Goal: Task Accomplishment & Management: Complete application form

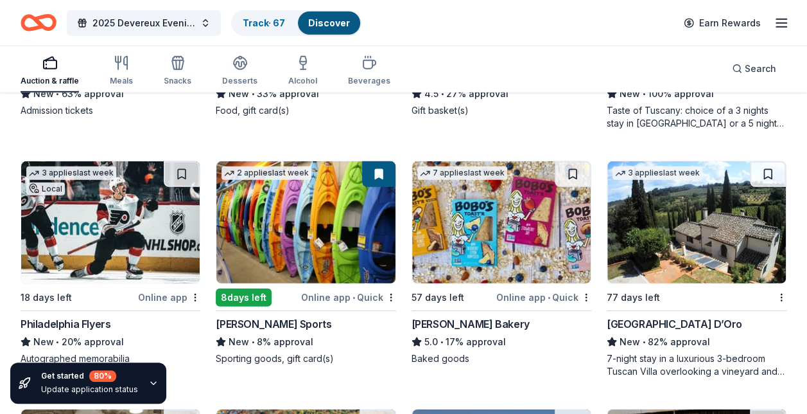
scroll to position [1863, 0]
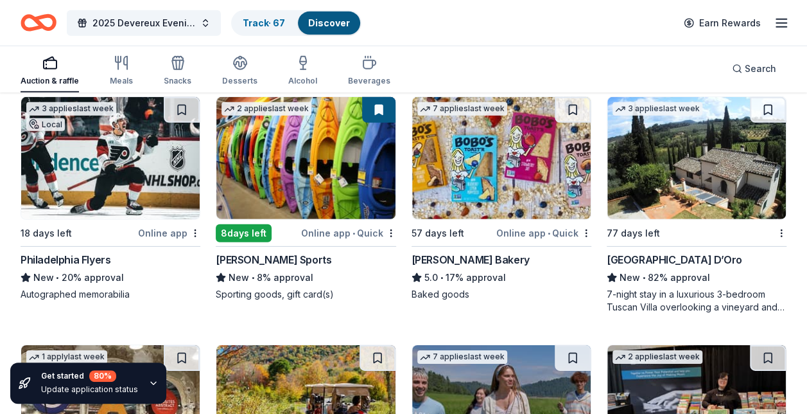
click at [282, 254] on div "Dunham's Sports" at bounding box center [274, 259] width 116 height 15
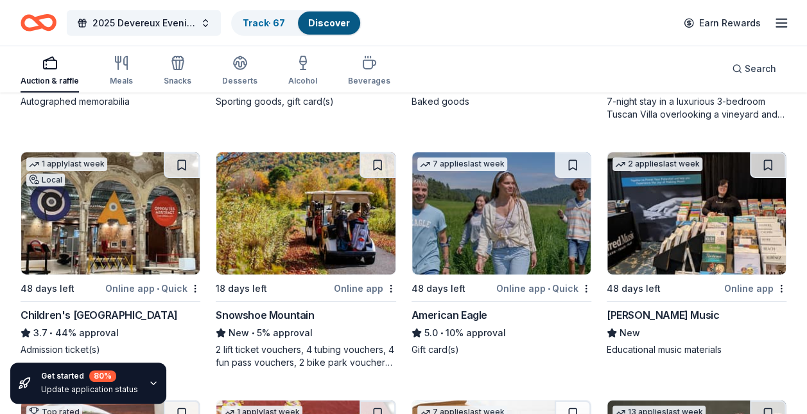
scroll to position [2119, 0]
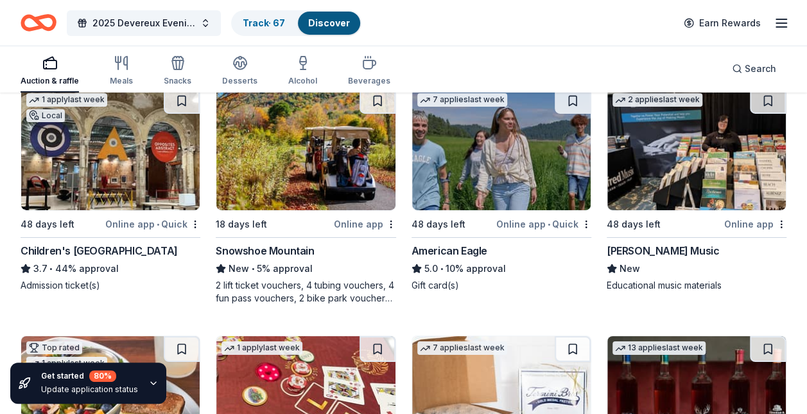
click at [98, 247] on div "Children's Museum of Pittsburgh" at bounding box center [99, 250] width 157 height 15
click at [461, 243] on div "American Eagle" at bounding box center [450, 250] width 76 height 15
click at [633, 249] on div "Alfred Music" at bounding box center [663, 250] width 112 height 15
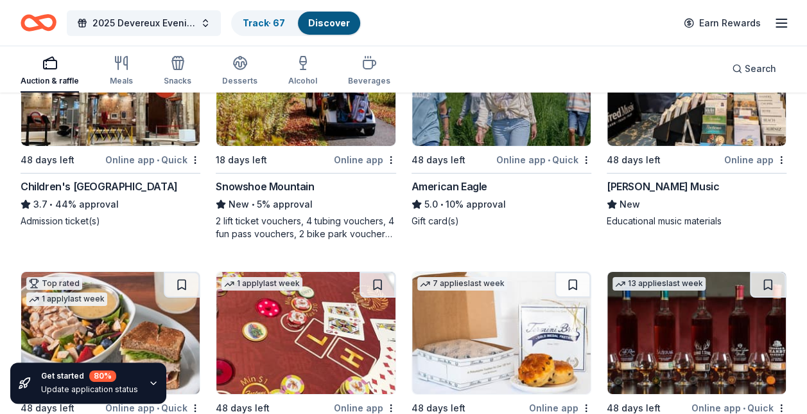
scroll to position [2312, 0]
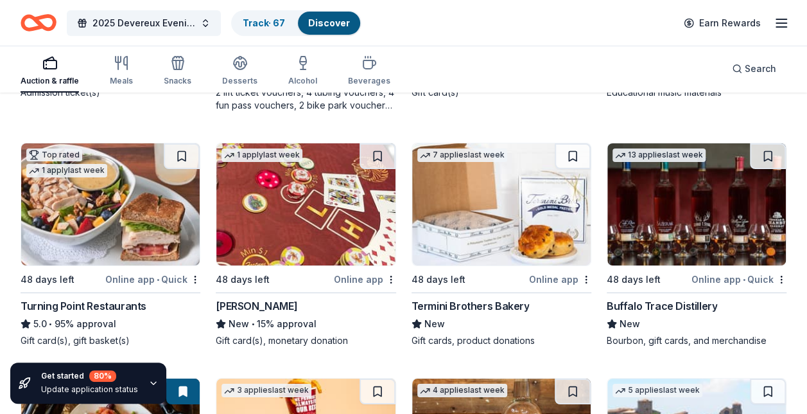
click at [83, 299] on div "Turning Point Restaurants" at bounding box center [84, 305] width 126 height 15
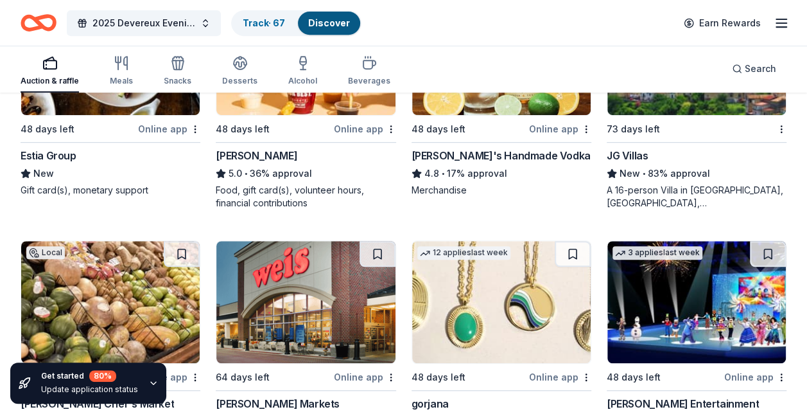
scroll to position [2762, 0]
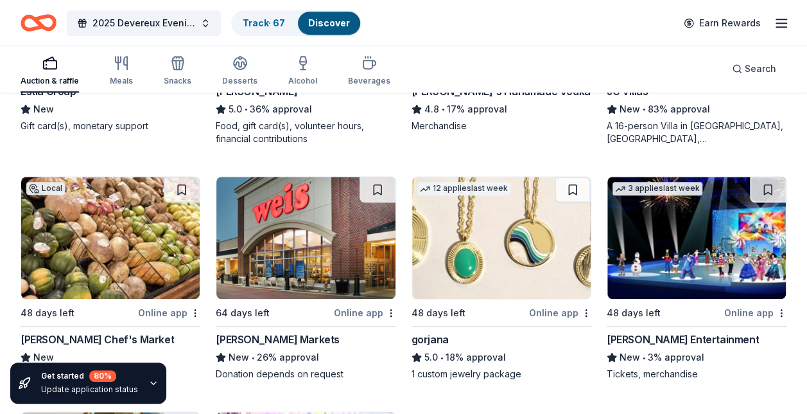
click at [633, 331] on div "[PERSON_NAME] Entertainment" at bounding box center [683, 338] width 152 height 15
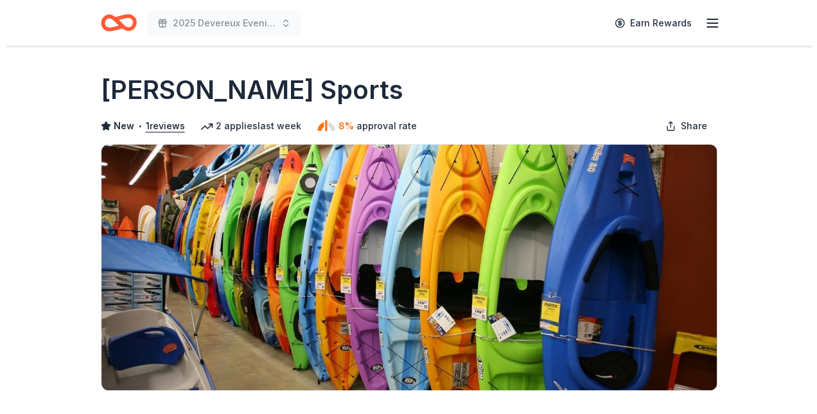
scroll to position [193, 0]
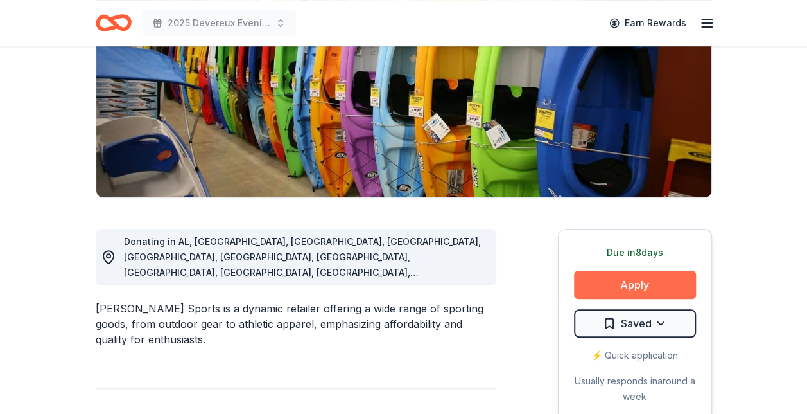
click at [631, 283] on button "Apply" at bounding box center [635, 284] width 122 height 28
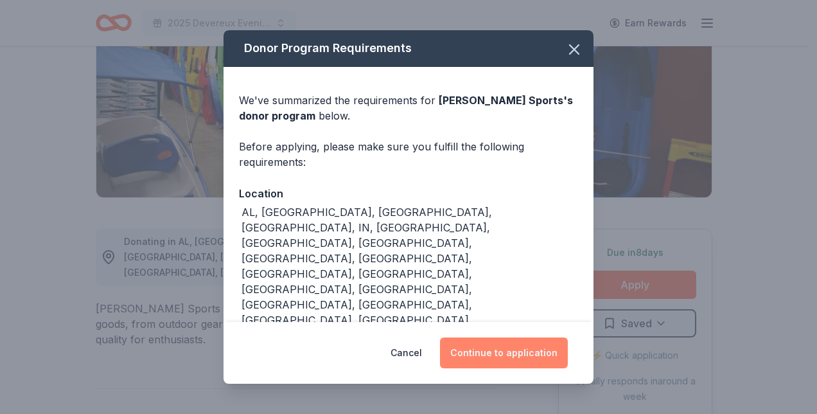
click at [505, 349] on button "Continue to application" at bounding box center [504, 352] width 128 height 31
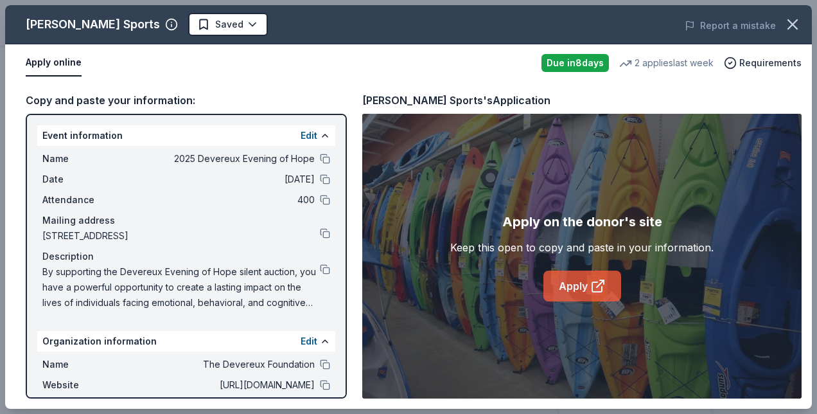
click at [583, 281] on link "Apply" at bounding box center [582, 285] width 78 height 31
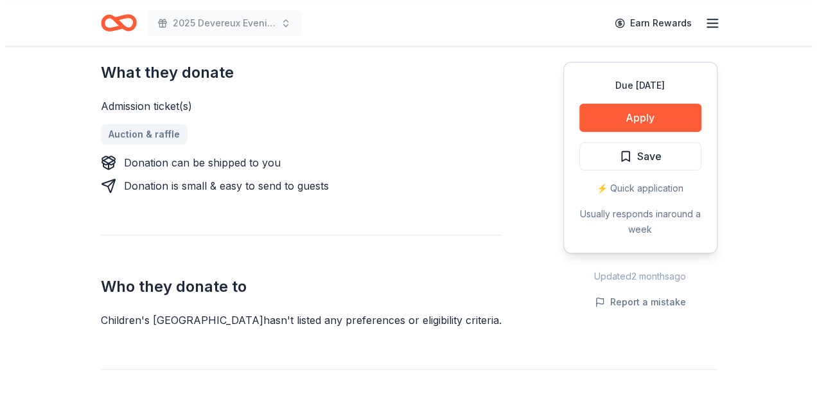
scroll to position [321, 0]
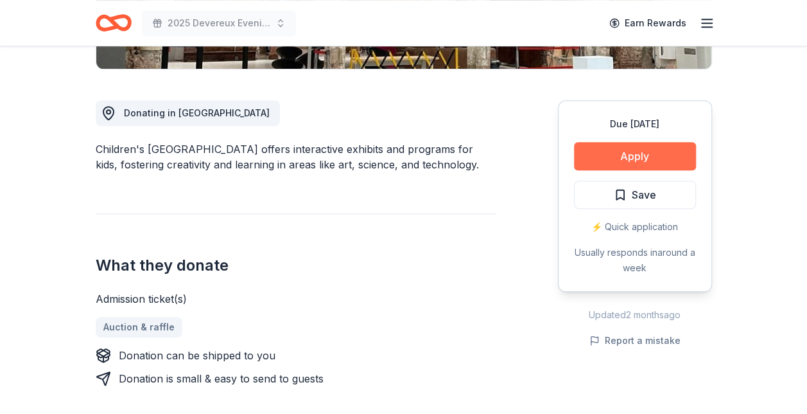
click at [615, 152] on button "Apply" at bounding box center [635, 156] width 122 height 28
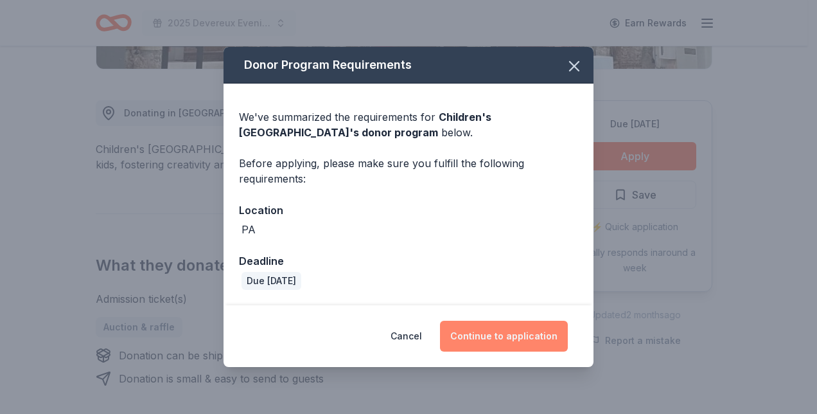
click at [497, 333] on button "Continue to application" at bounding box center [504, 335] width 128 height 31
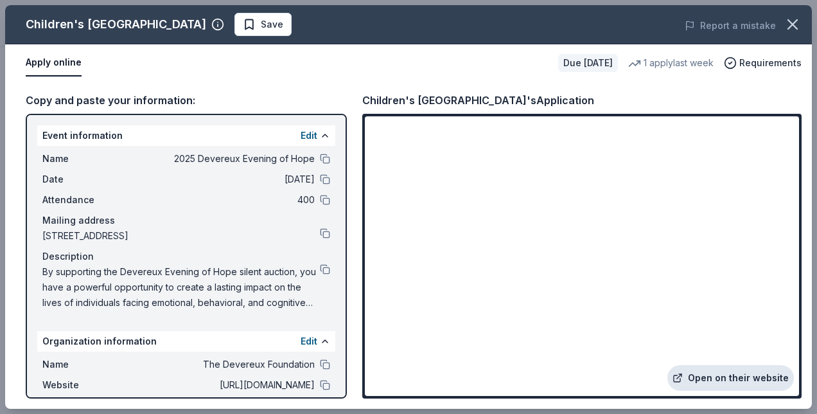
click at [712, 376] on link "Open on their website" at bounding box center [730, 378] width 127 height 26
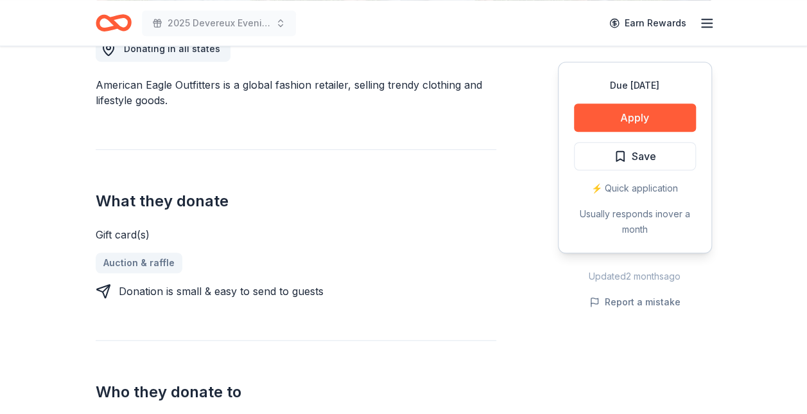
scroll to position [257, 0]
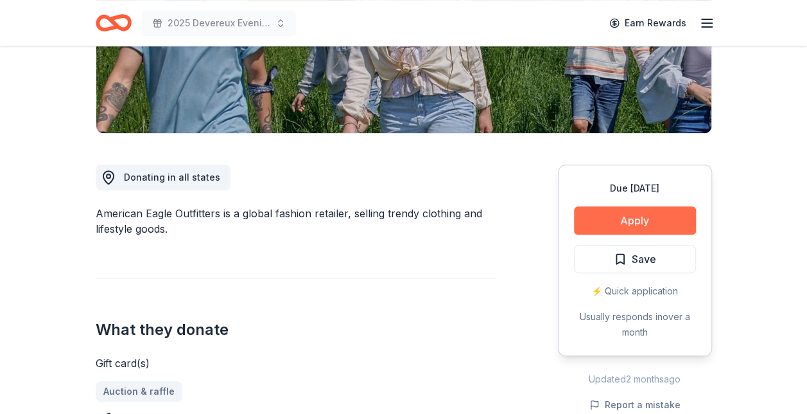
click at [626, 213] on button "Apply" at bounding box center [635, 220] width 122 height 28
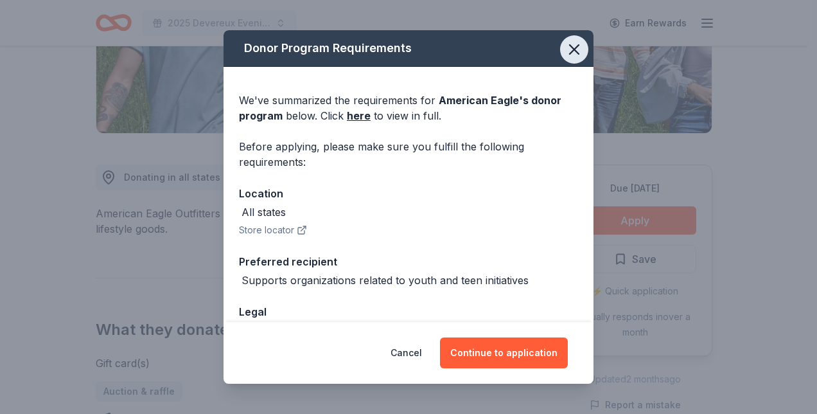
click at [566, 46] on icon "button" at bounding box center [574, 49] width 18 height 18
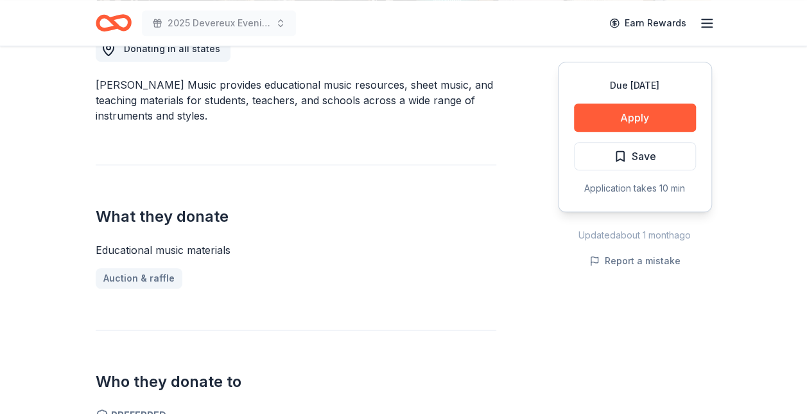
scroll to position [193, 0]
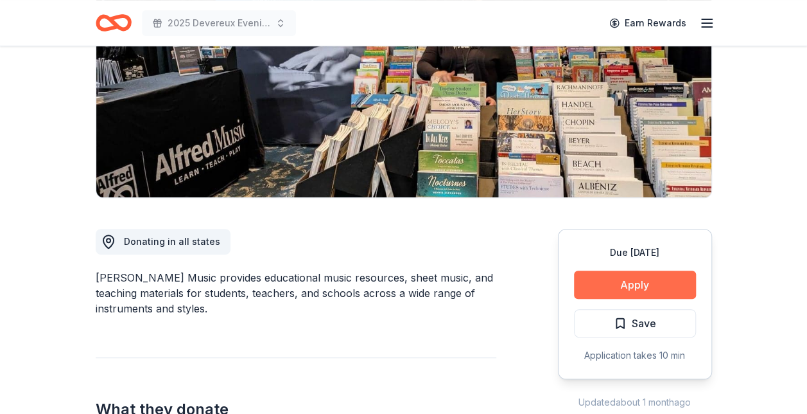
click at [622, 285] on button "Apply" at bounding box center [635, 284] width 122 height 28
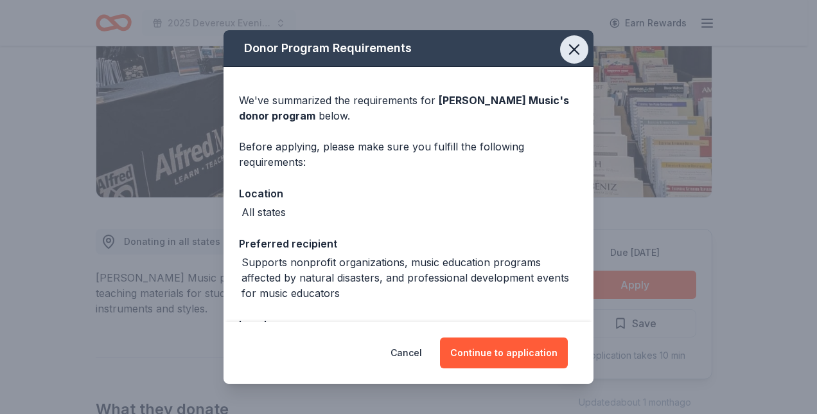
drag, startPoint x: 558, startPoint y: 50, endPoint x: 555, endPoint y: 56, distance: 6.6
click at [565, 50] on icon "button" at bounding box center [574, 49] width 18 height 18
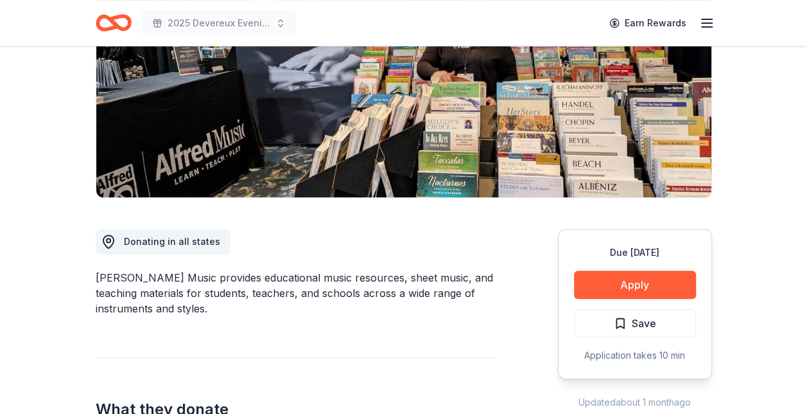
scroll to position [128, 0]
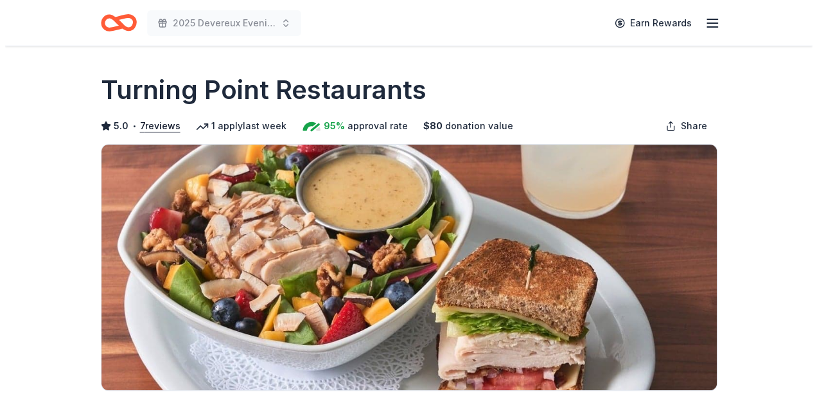
scroll to position [193, 0]
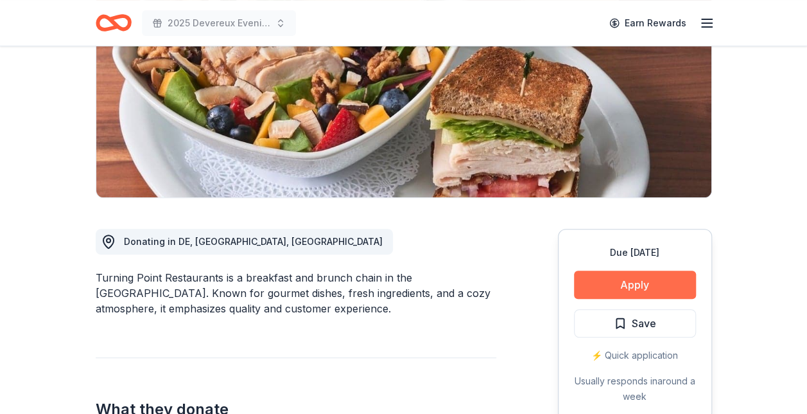
click at [635, 279] on button "Apply" at bounding box center [635, 284] width 122 height 28
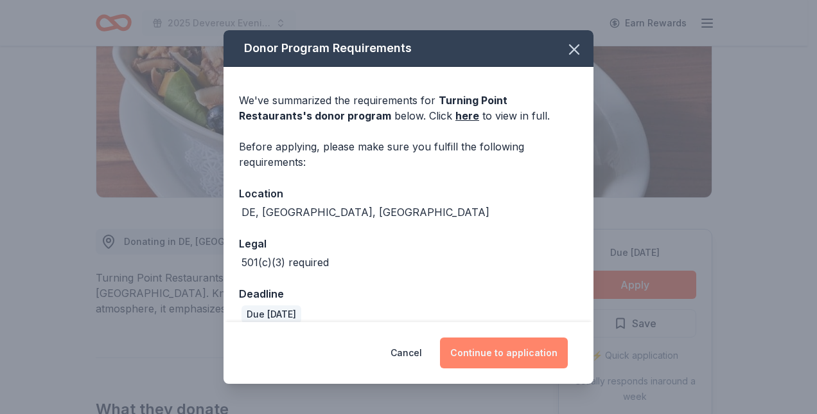
click at [509, 347] on button "Continue to application" at bounding box center [504, 352] width 128 height 31
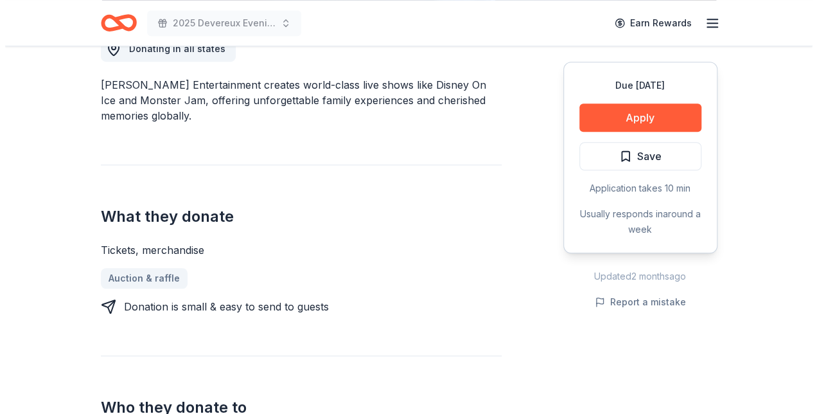
scroll to position [257, 0]
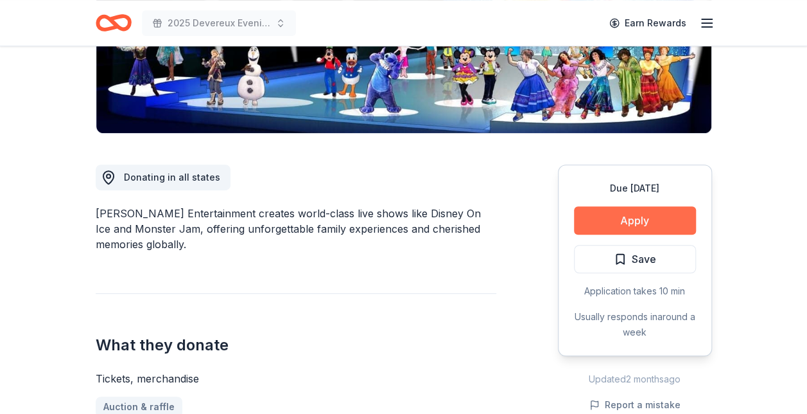
click at [617, 216] on button "Apply" at bounding box center [635, 220] width 122 height 28
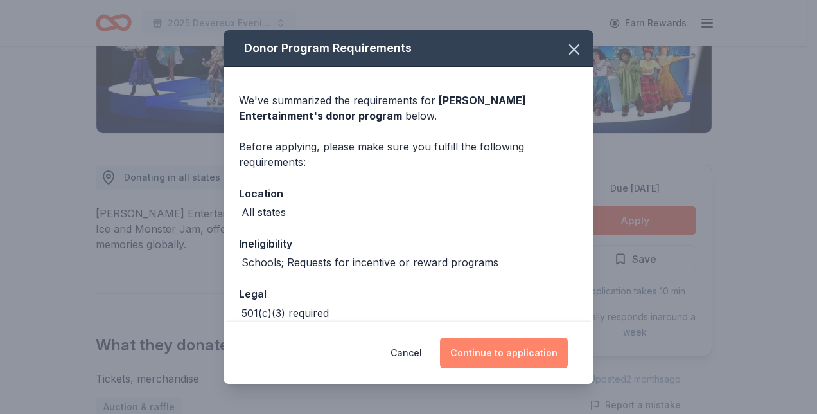
click at [505, 351] on button "Continue to application" at bounding box center [504, 352] width 128 height 31
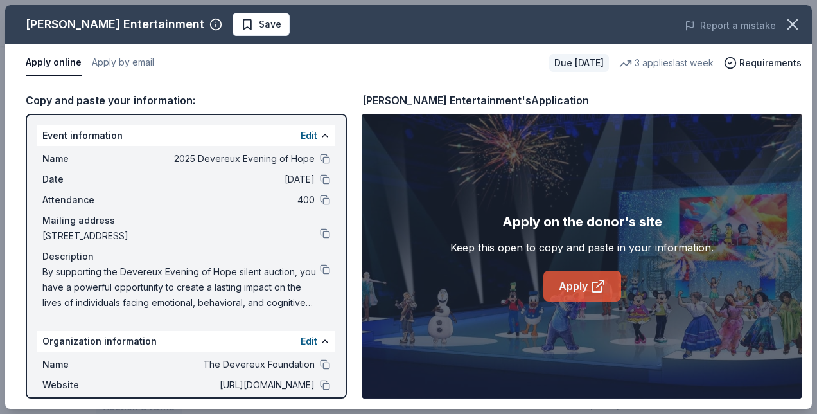
click at [573, 285] on link "Apply" at bounding box center [582, 285] width 78 height 31
